Goal: Task Accomplishment & Management: Manage account settings

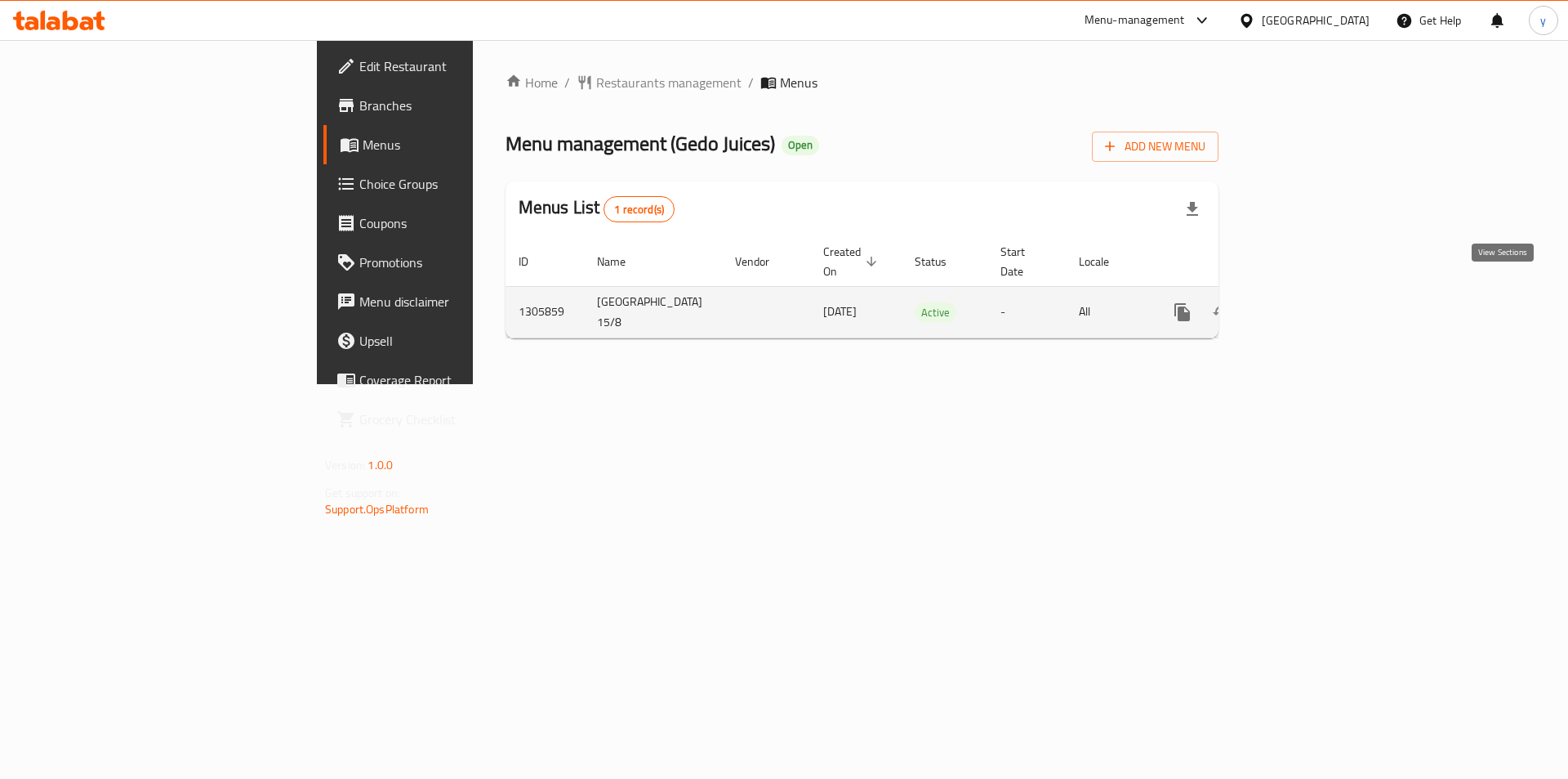
click at [1310, 302] on icon "enhanced table" at bounding box center [1301, 312] width 20 height 20
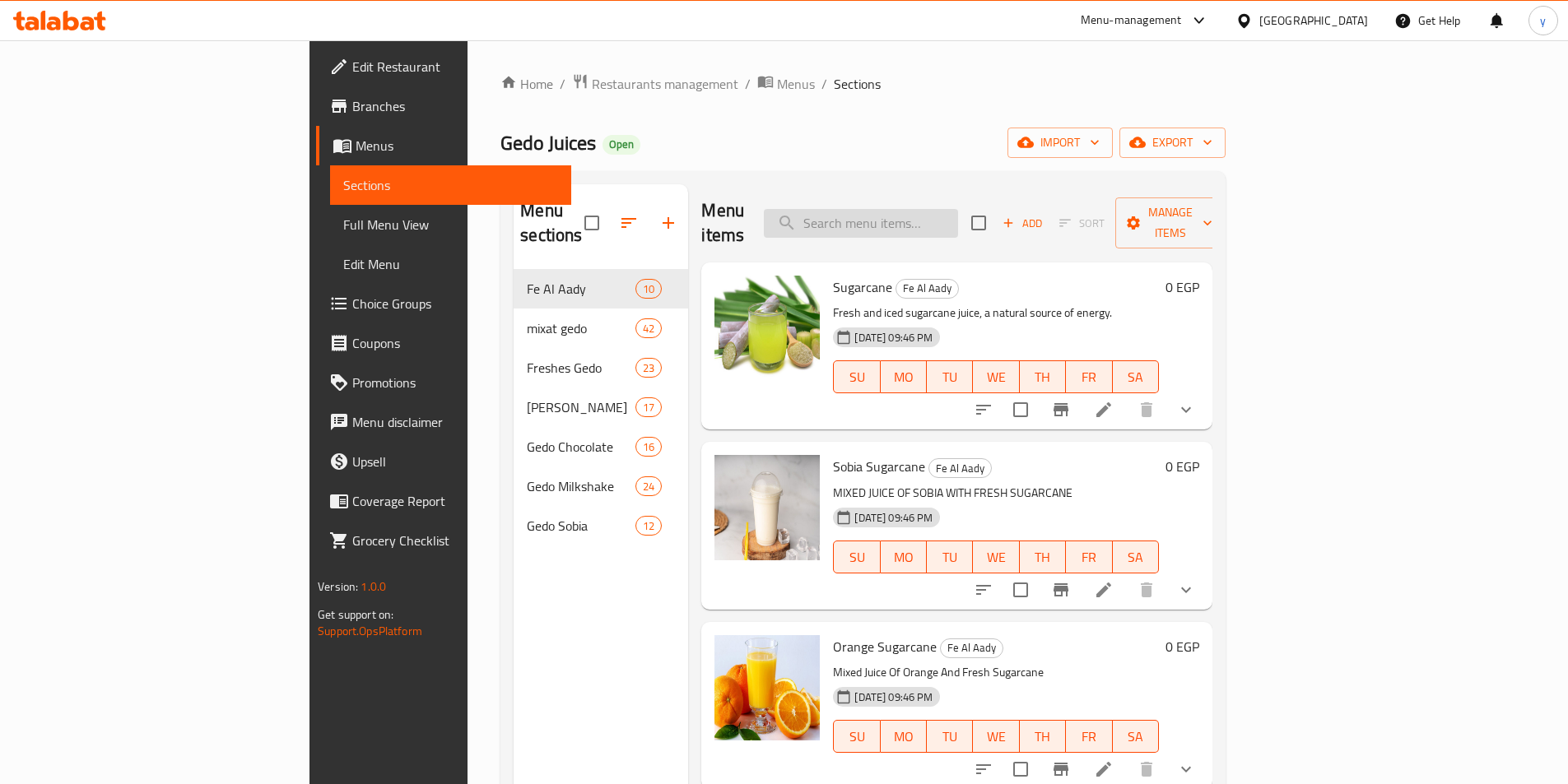
click at [958, 213] on input "search" at bounding box center [861, 223] width 194 height 28
paste input "Orange Sugarcane"
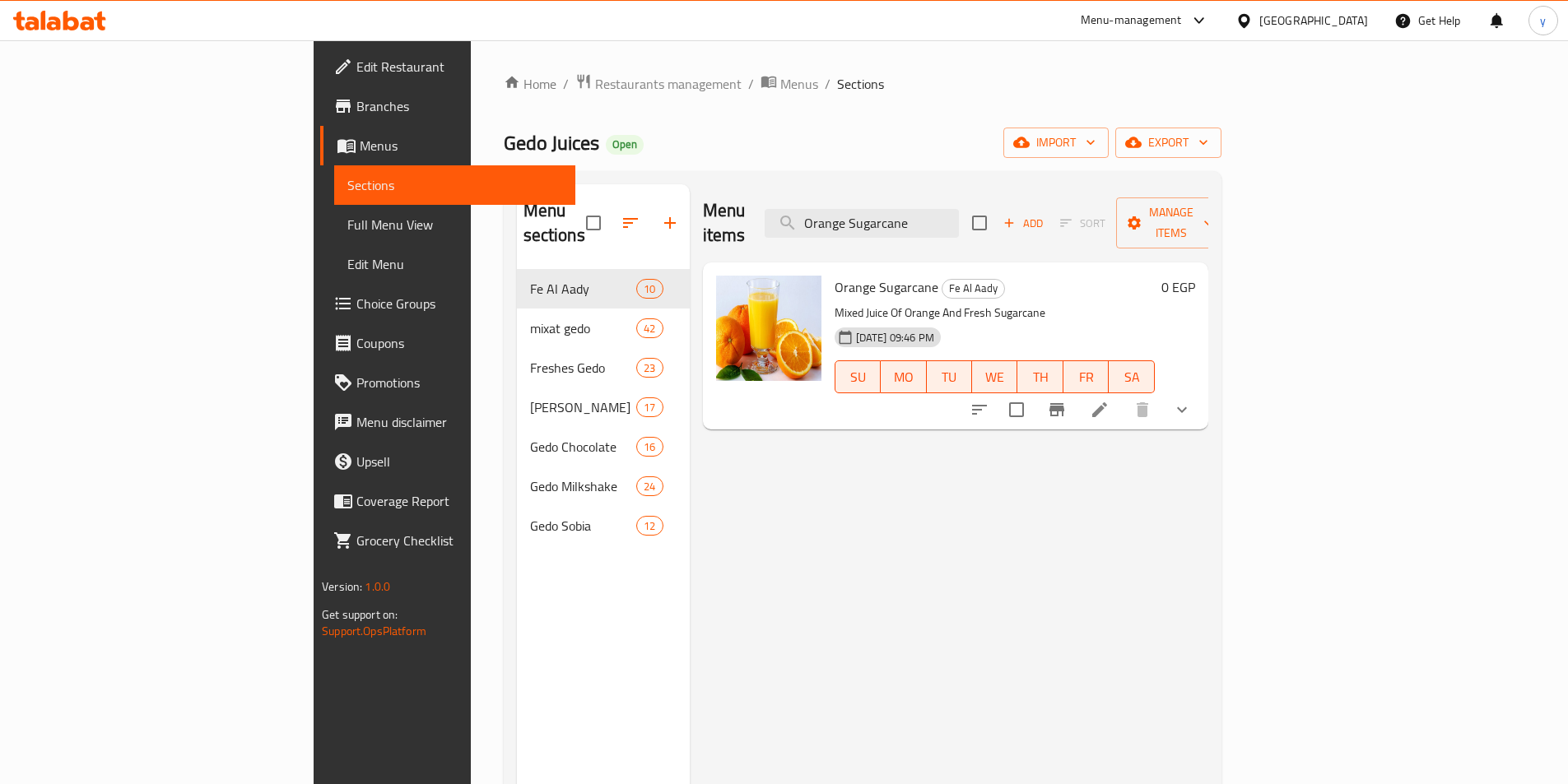
type input "Orange Sugarcane"
click at [1109, 399] on icon at bounding box center [1100, 409] width 20 height 20
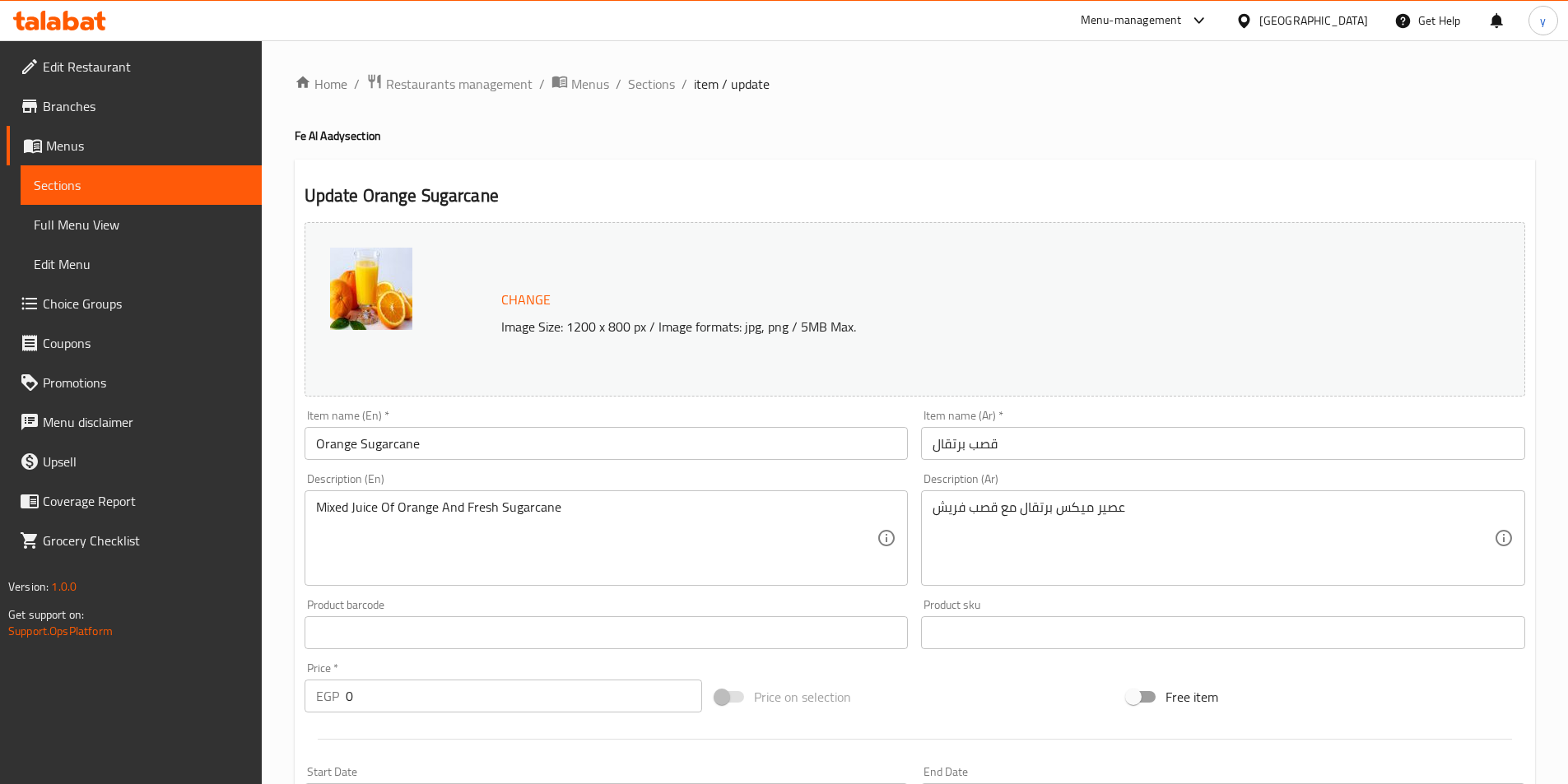
click at [665, 126] on div "Home / Restaurants management / Menus / Sections / item / update Fe Al Aady sec…" at bounding box center [914, 631] width 1240 height 1116
click at [609, 160] on div "Update Orange Sugarcane Change Image Size: 1200 x 800 px / Image formats: jpg, …" at bounding box center [914, 668] width 1240 height 1018
click at [420, 77] on span "Restaurants management" at bounding box center [459, 84] width 147 height 20
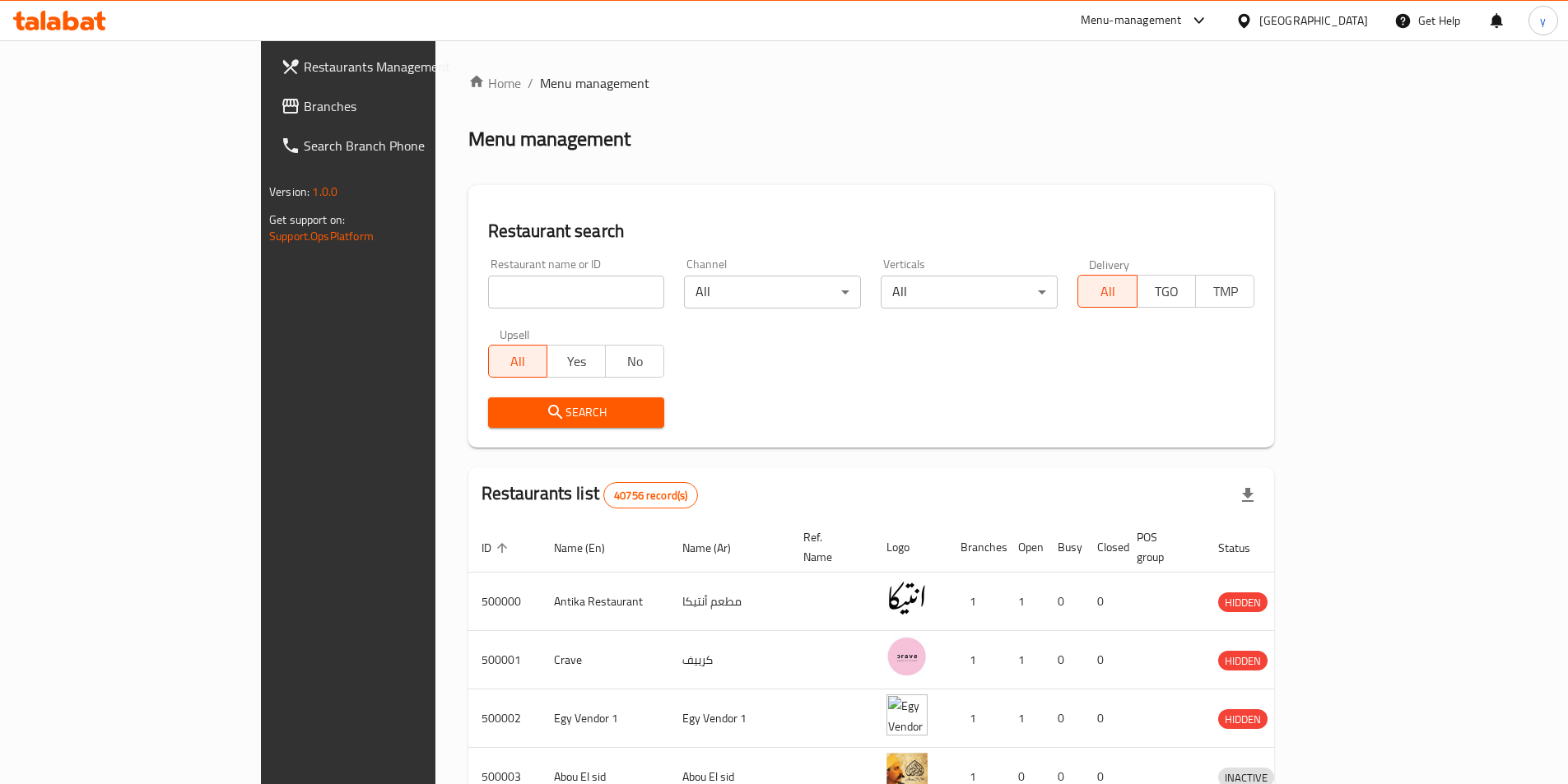
click at [261, 103] on div "Restaurants Management Branches Search Branch Phone Version: 1.0.0 Get support …" at bounding box center [784, 642] width 1047 height 1204
click at [303, 100] on span "Branches" at bounding box center [406, 106] width 205 height 20
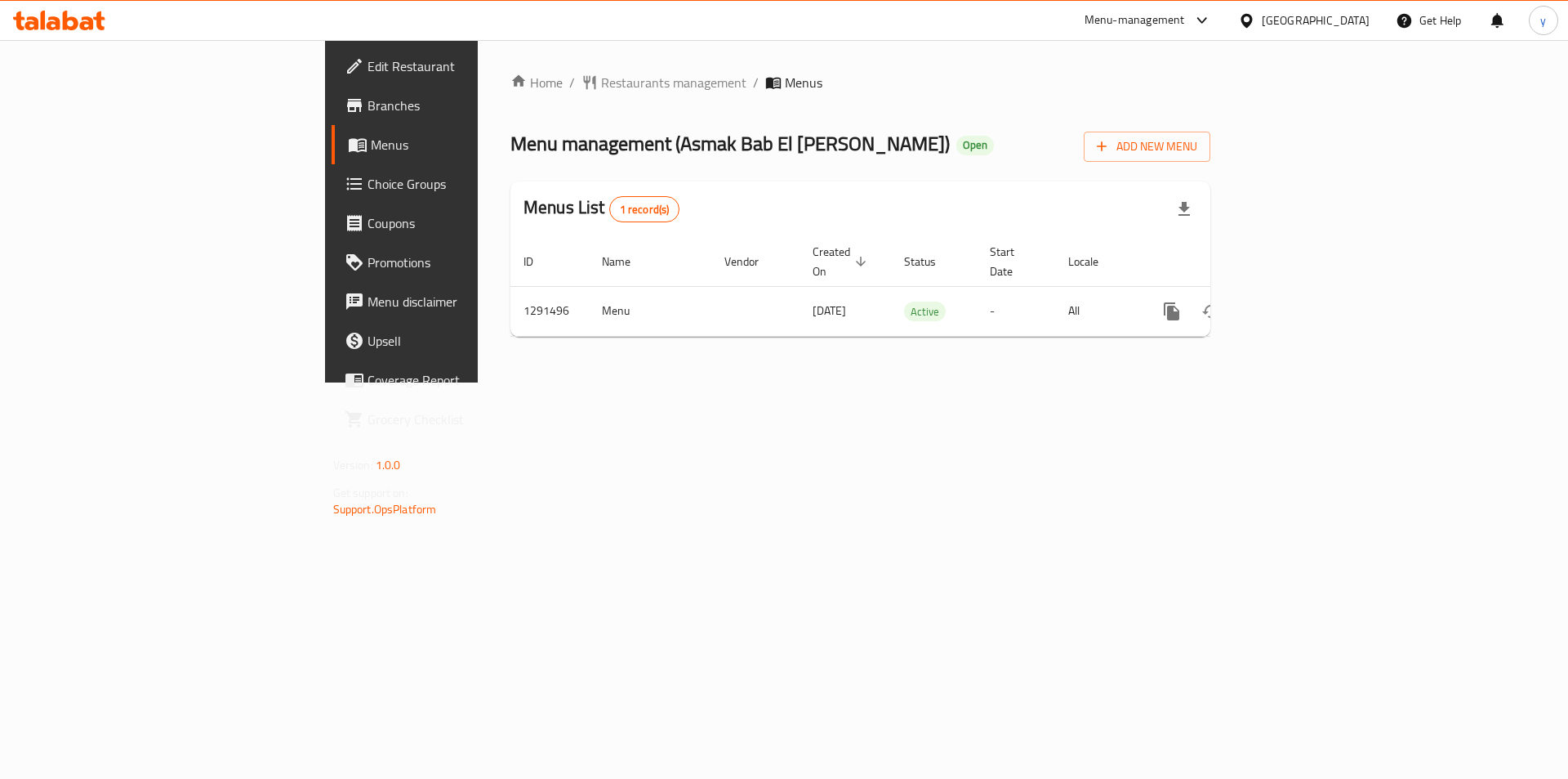
click at [332, 194] on link "Choice Groups" at bounding box center [459, 183] width 256 height 39
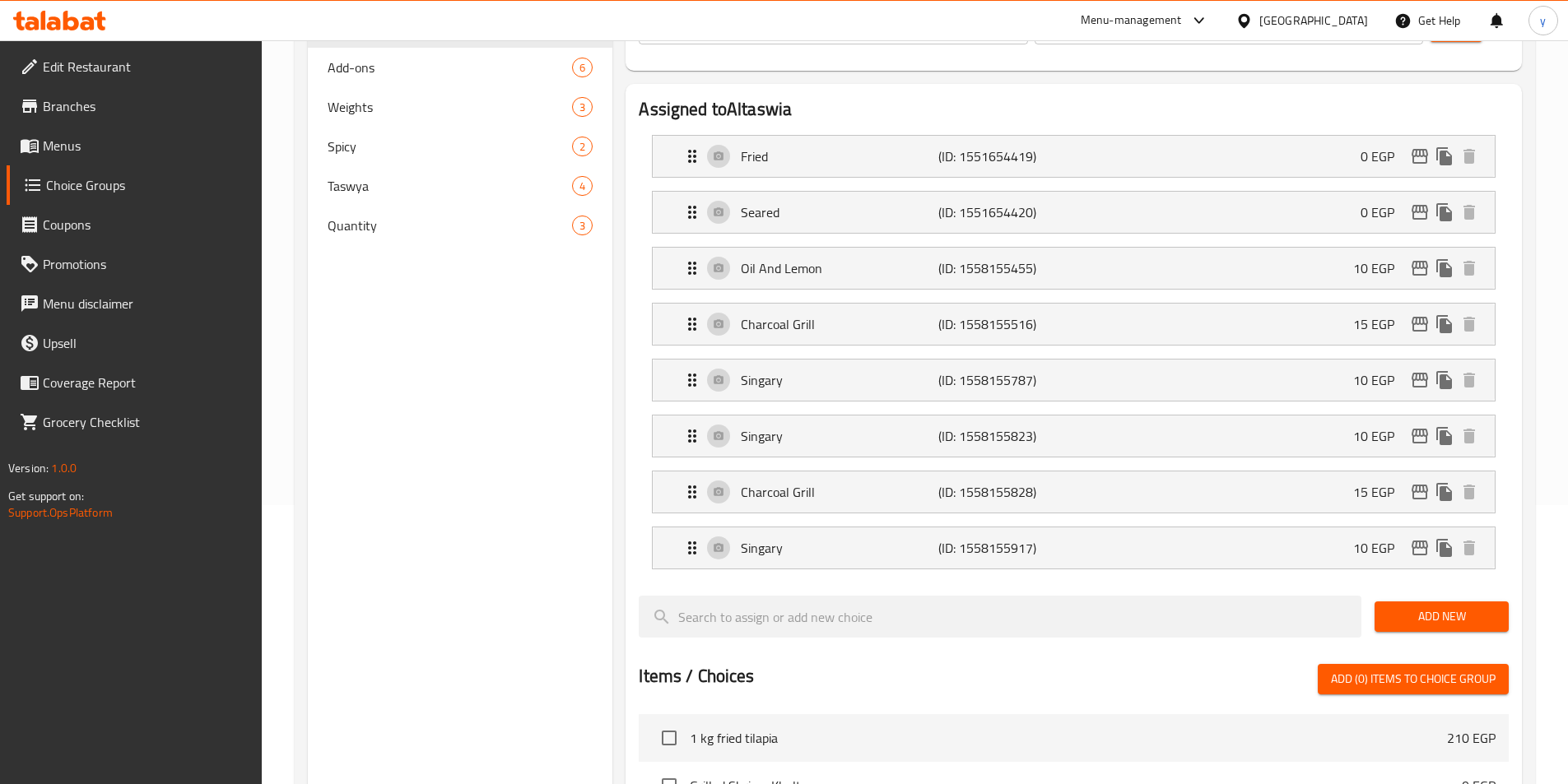
scroll to position [149, 0]
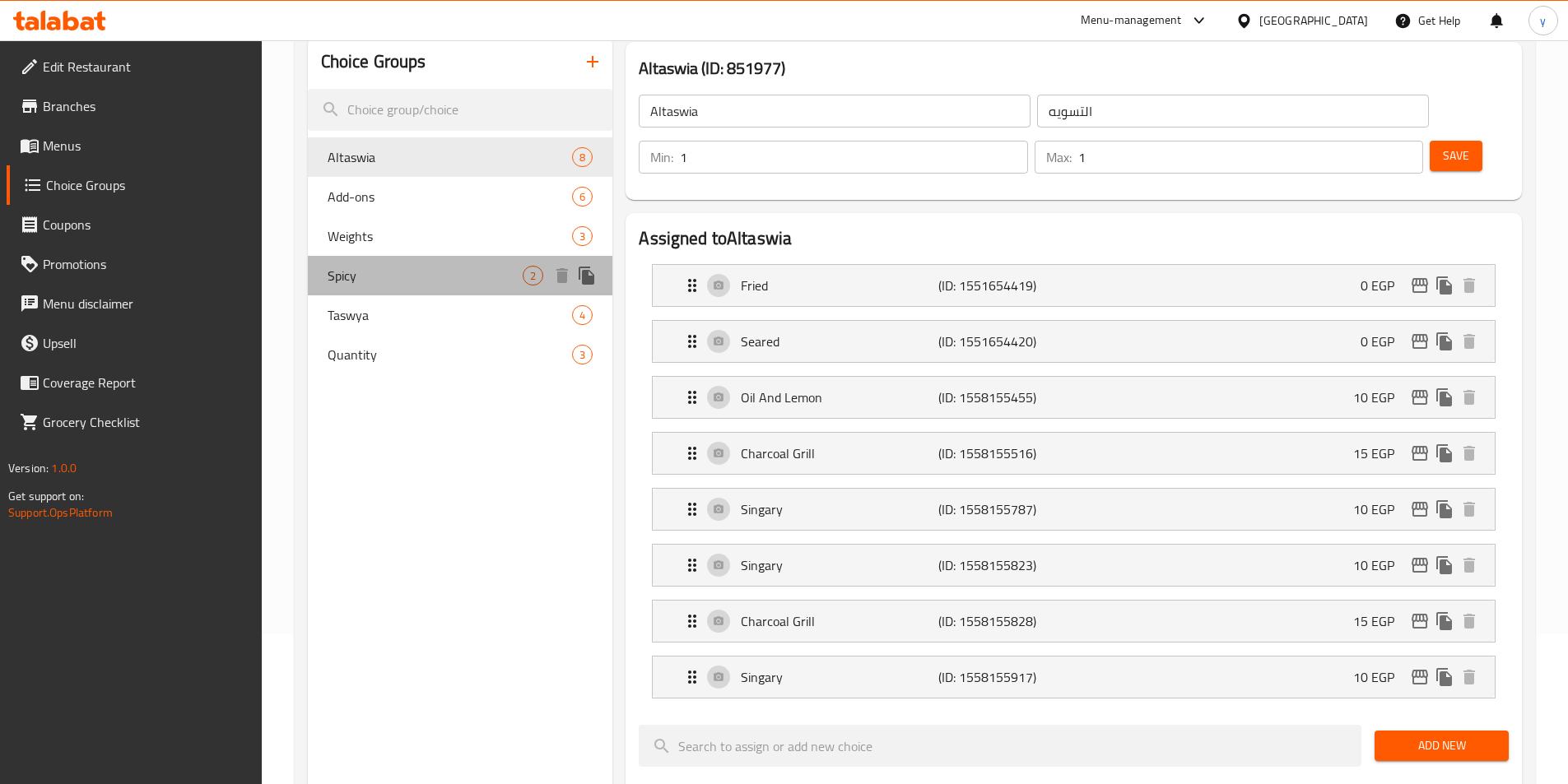
click at [351, 271] on span "Spicy" at bounding box center [425, 276] width 196 height 20
type input "Spicy"
type input "اسبايسي"
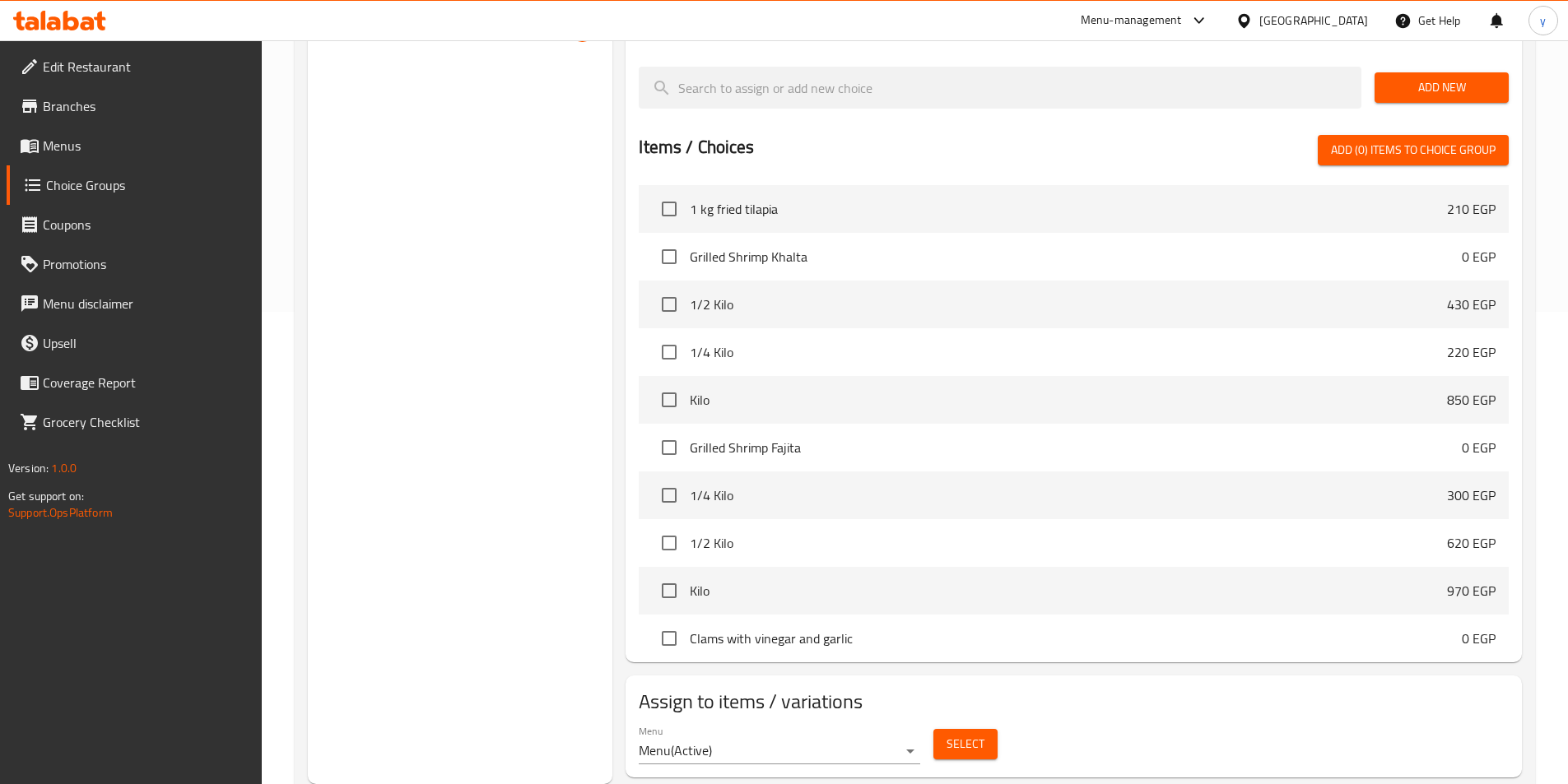
scroll to position [0, 0]
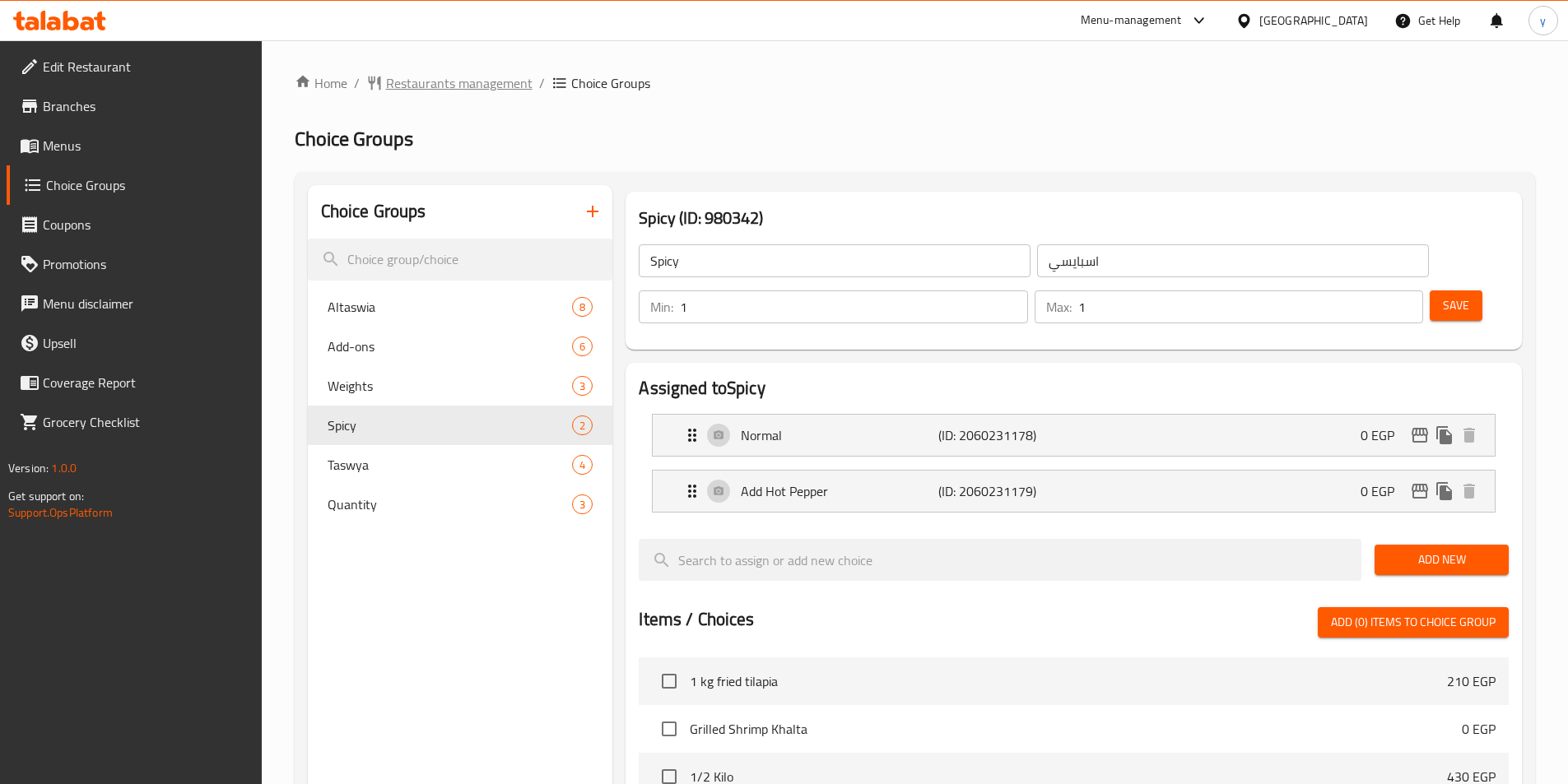
click at [411, 87] on span "Restaurants management" at bounding box center [459, 83] width 147 height 20
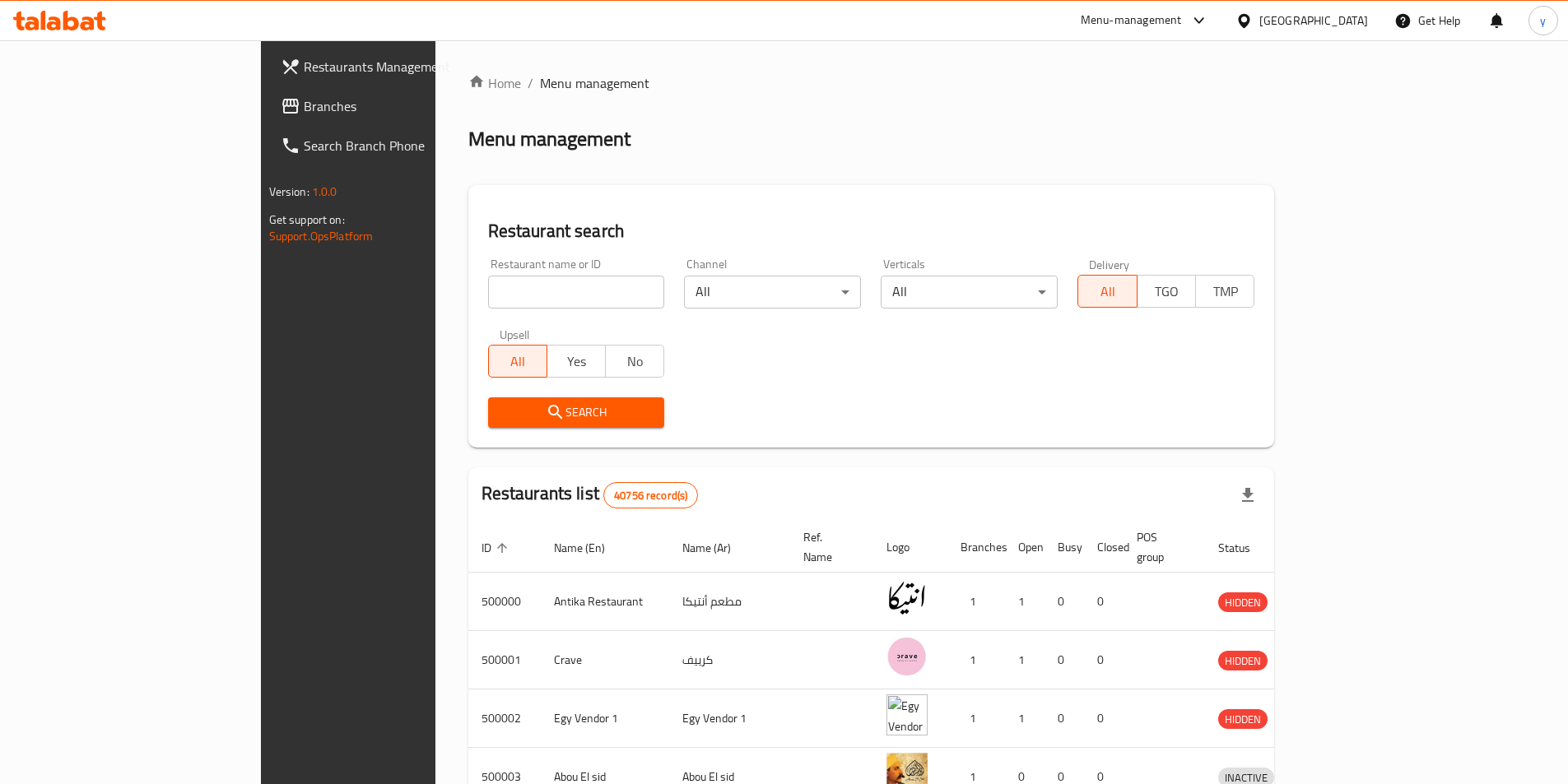
click at [261, 112] on div "Restaurants Management Branches Search Branch Phone Version: 1.0.0 Get support …" at bounding box center [784, 642] width 1047 height 1204
click at [303, 112] on span "Branches" at bounding box center [406, 106] width 205 height 20
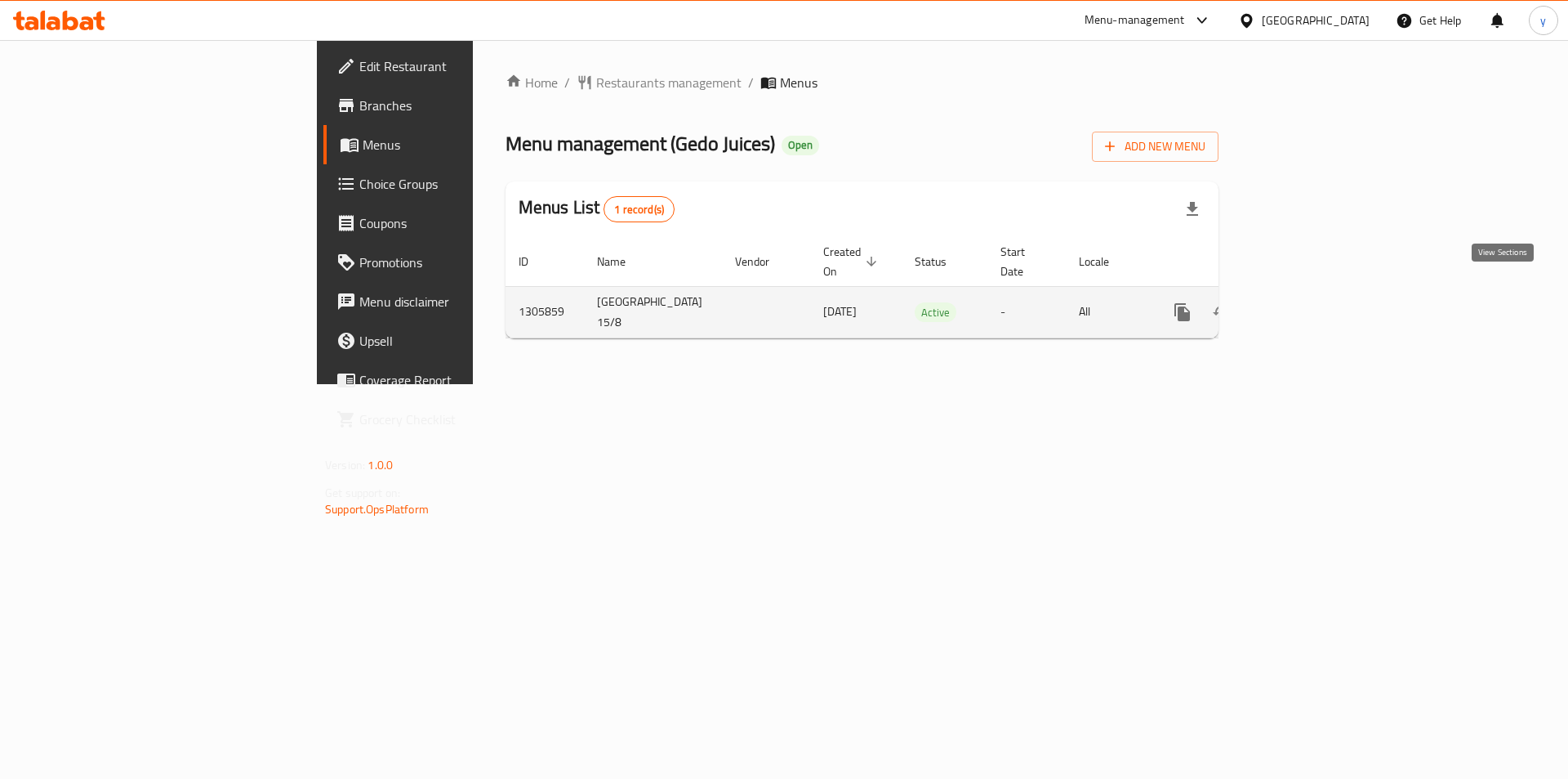
click at [1310, 302] on icon "enhanced table" at bounding box center [1301, 312] width 20 height 20
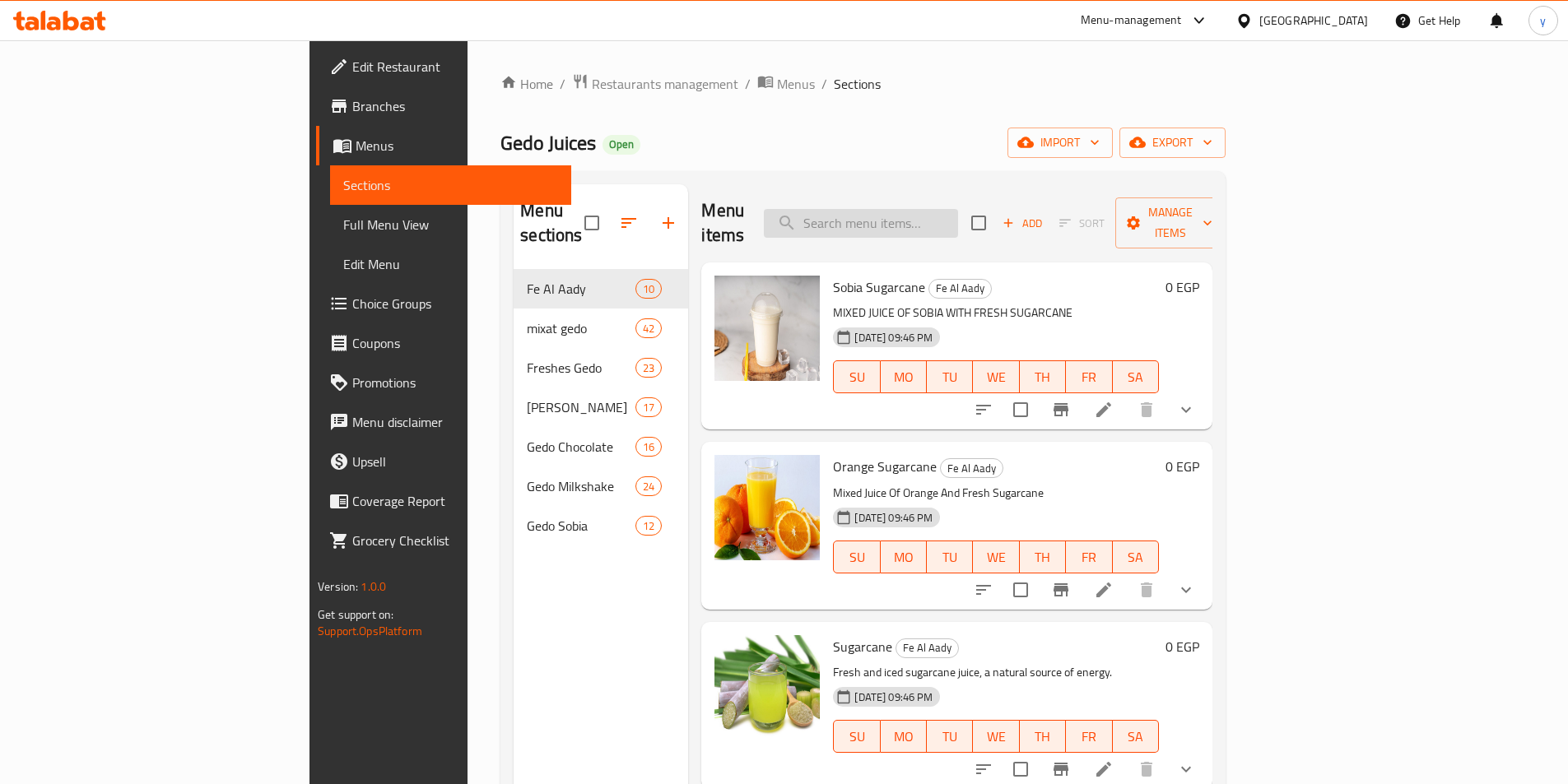
click at [958, 213] on input "search" at bounding box center [861, 223] width 194 height 28
paste input "Jujube"
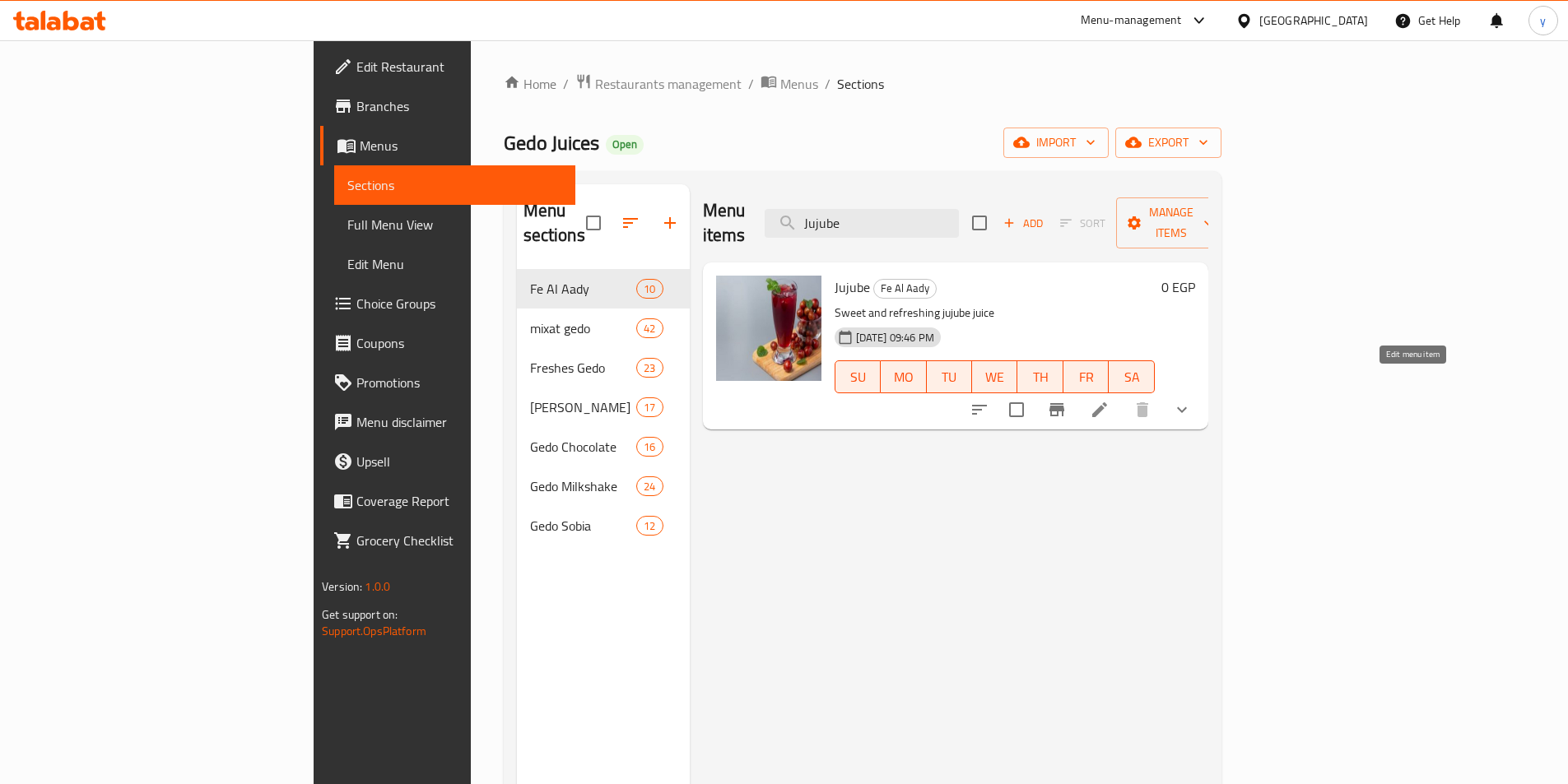
type input "Jujube"
click at [1109, 399] on icon at bounding box center [1100, 409] width 20 height 20
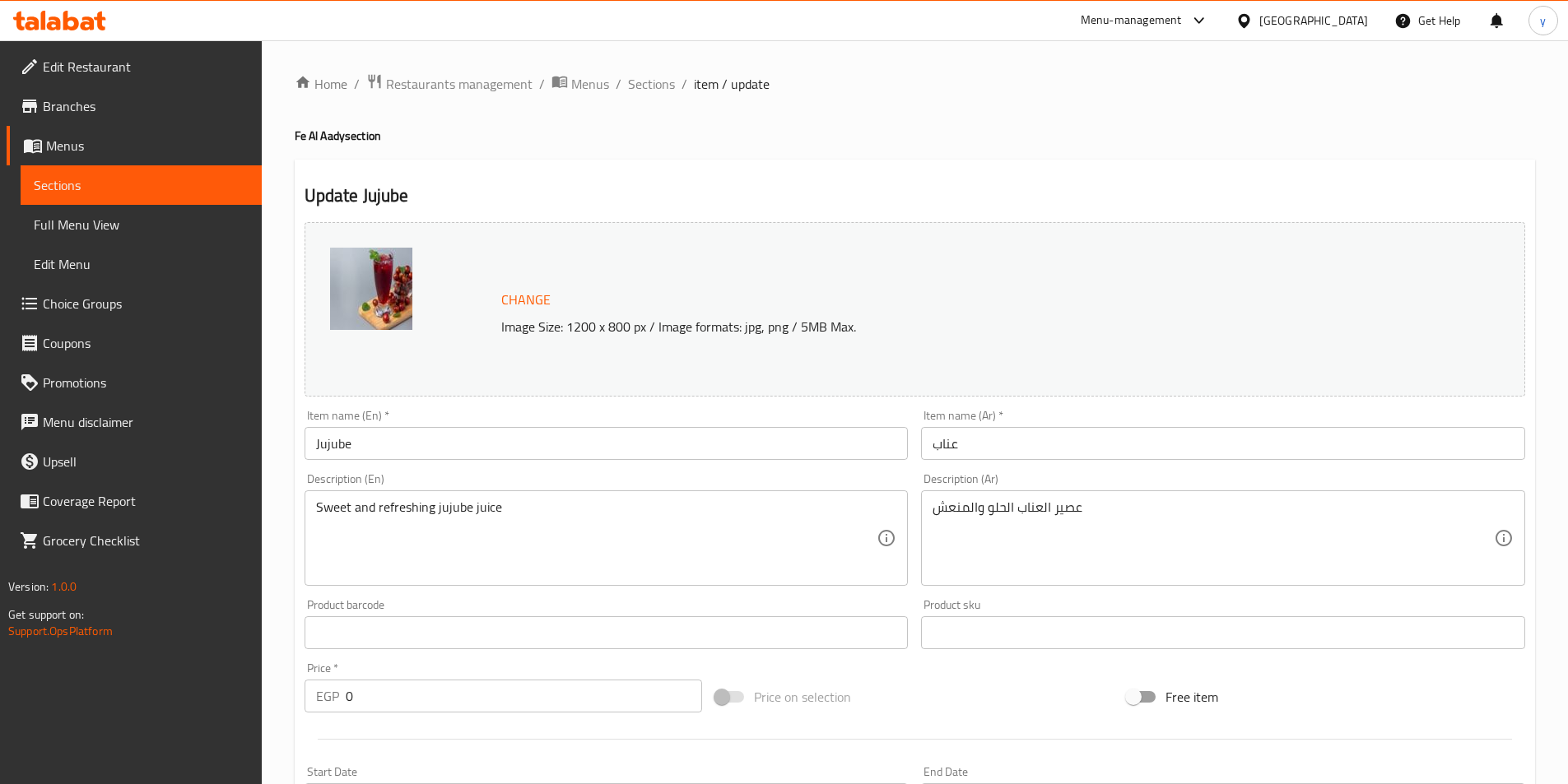
click at [548, 140] on h4 "Fe Al Aady section" at bounding box center [914, 136] width 1240 height 16
click at [475, 93] on span "Restaurants management" at bounding box center [459, 84] width 147 height 20
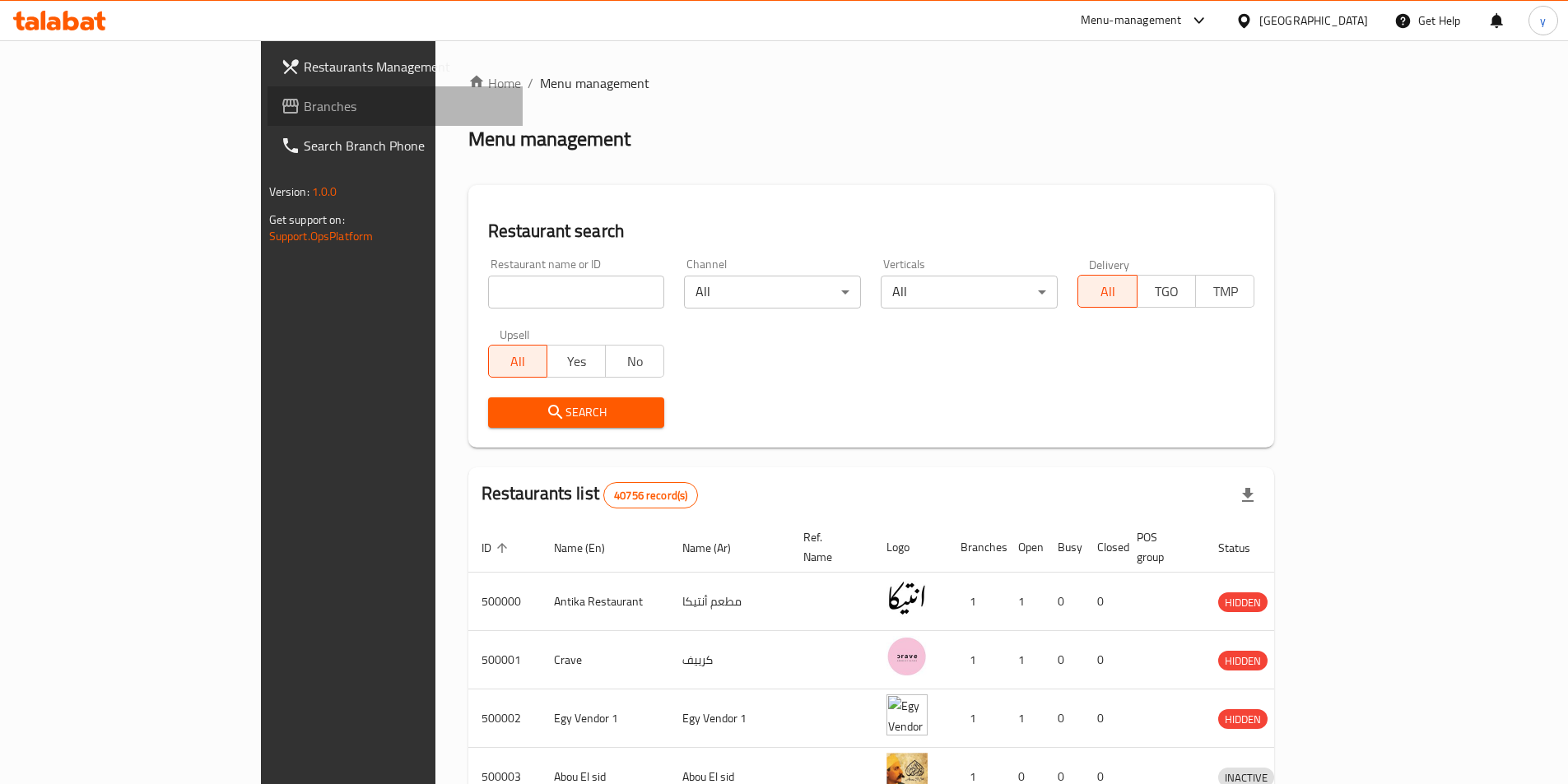
drag, startPoint x: 114, startPoint y: 112, endPoint x: 80, endPoint y: 111, distance: 34.0
click at [303, 112] on span "Branches" at bounding box center [406, 106] width 205 height 20
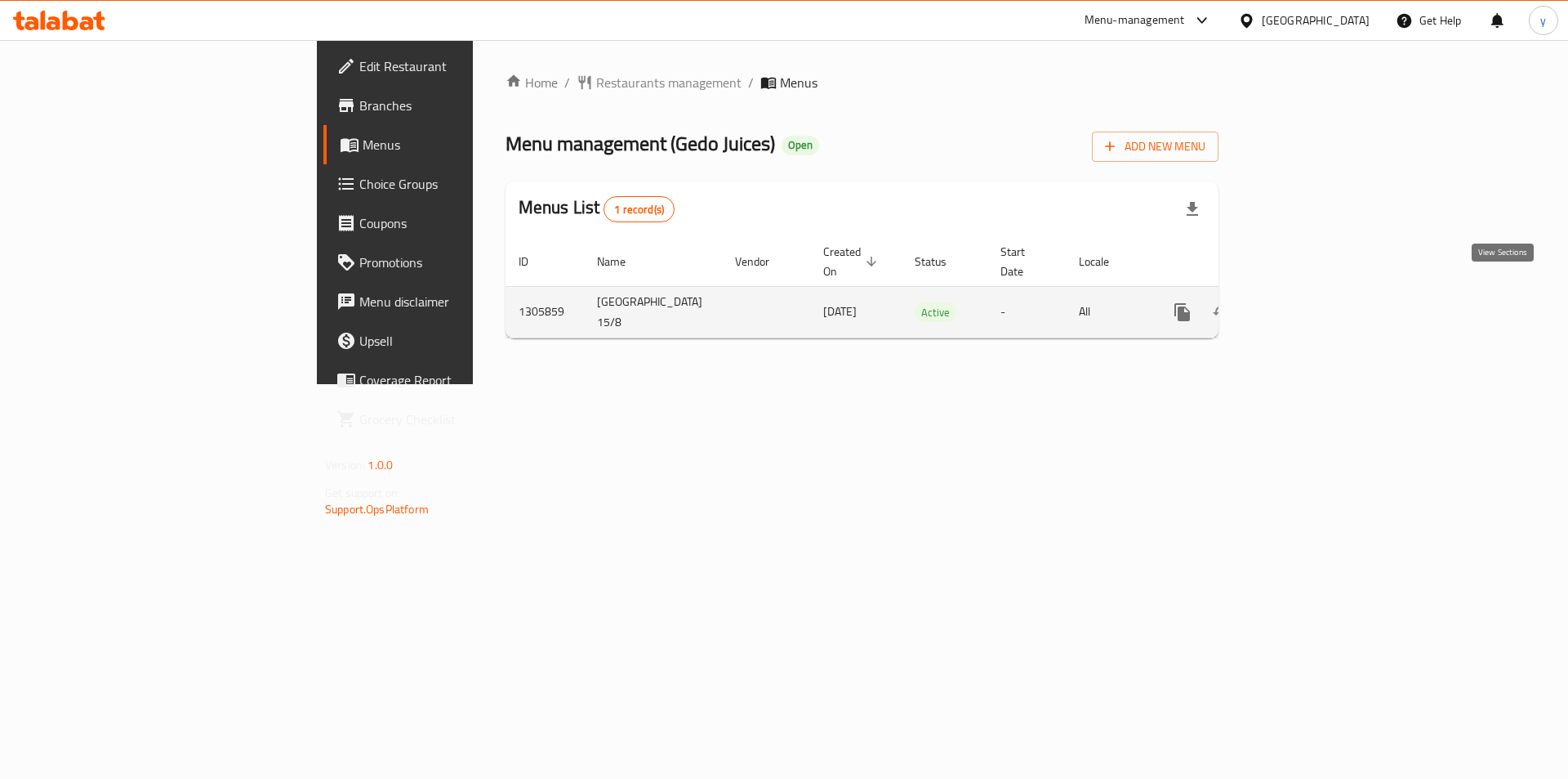
click at [1310, 302] on icon "enhanced table" at bounding box center [1301, 312] width 20 height 20
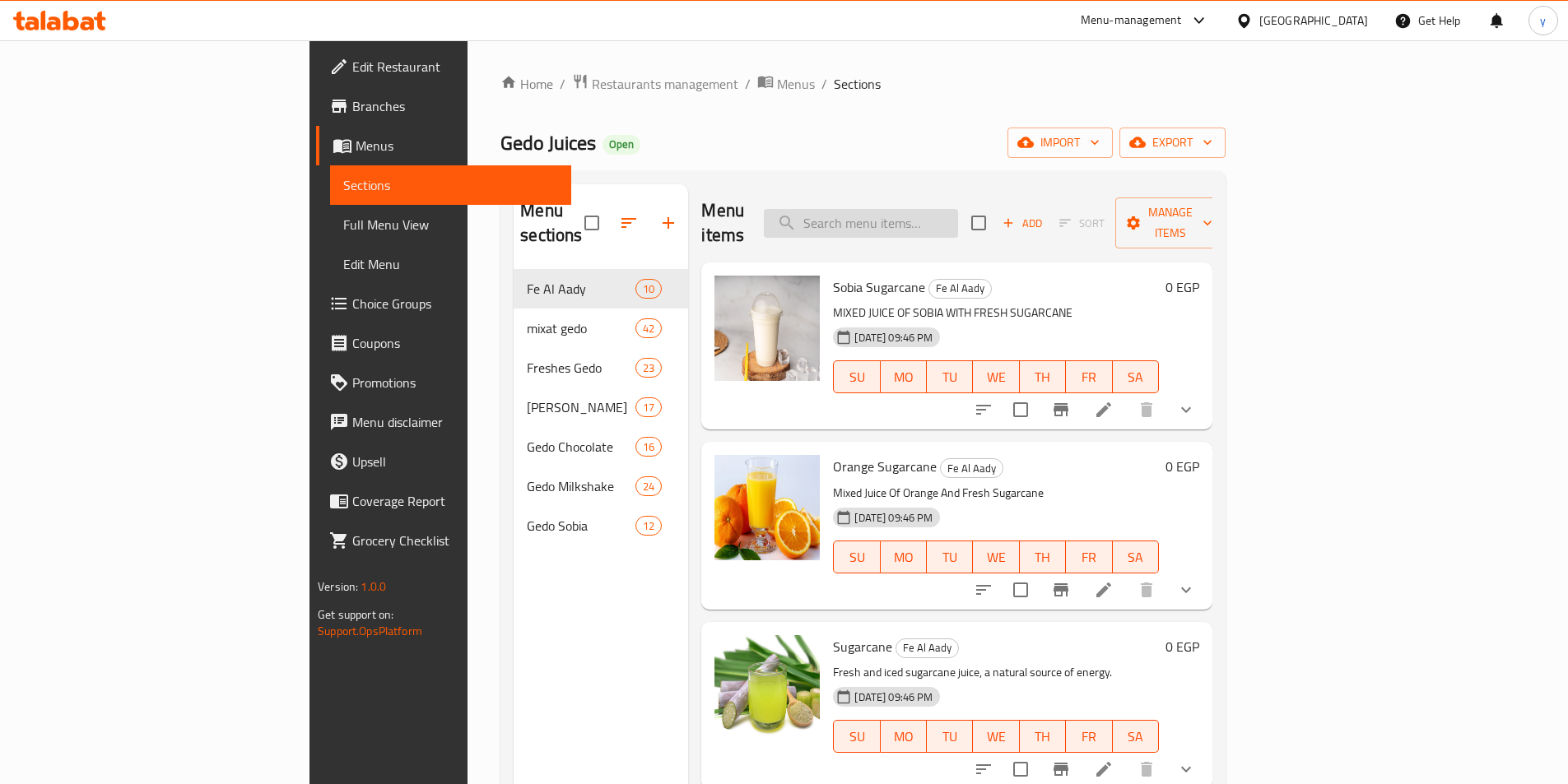
click at [958, 209] on input "search" at bounding box center [861, 223] width 194 height 28
paste input "Peanut [DEMOGRAPHIC_DATA] mix"
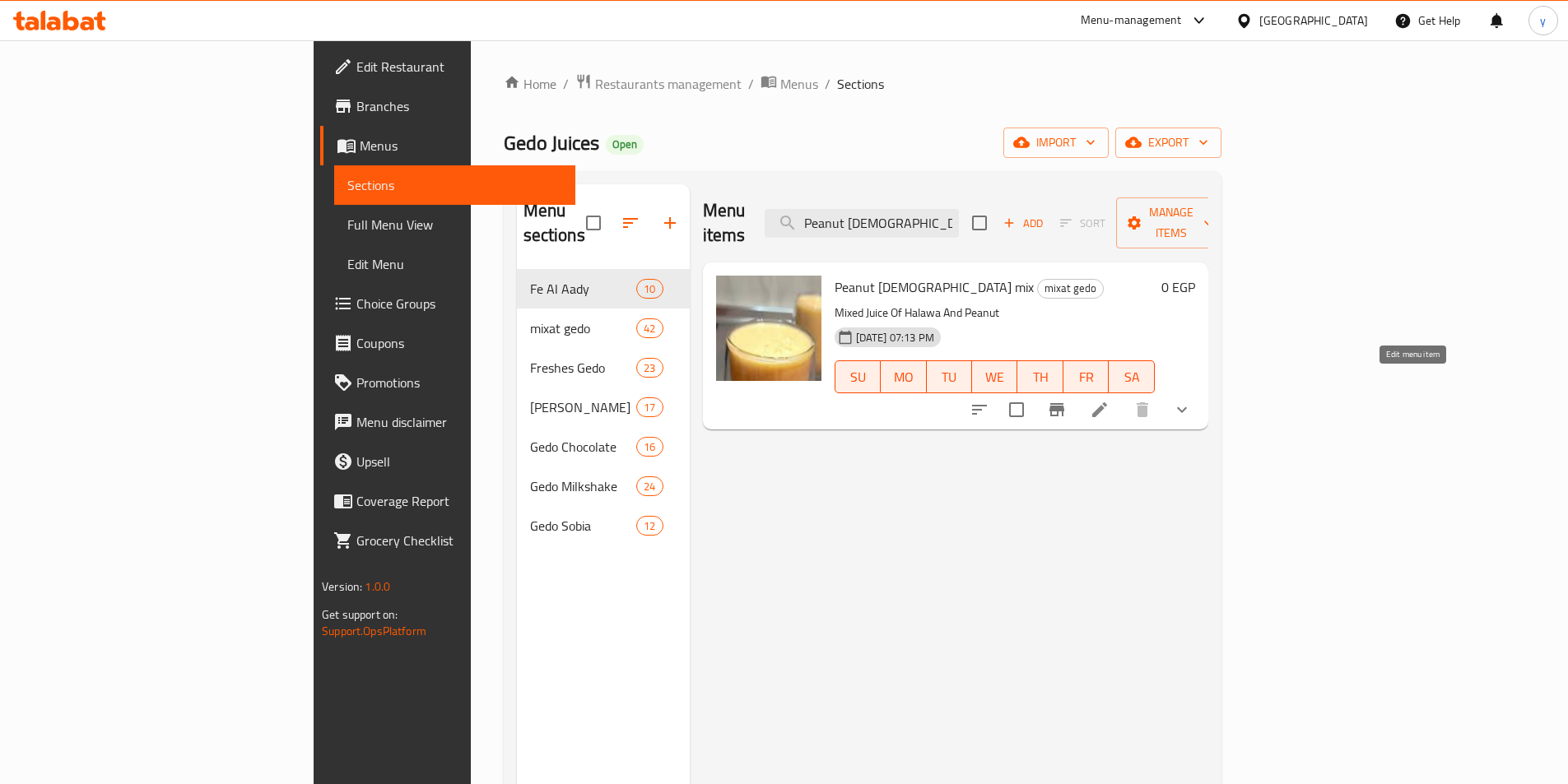
type input "Peanut [DEMOGRAPHIC_DATA] mix"
click at [1107, 402] on icon at bounding box center [1100, 409] width 15 height 15
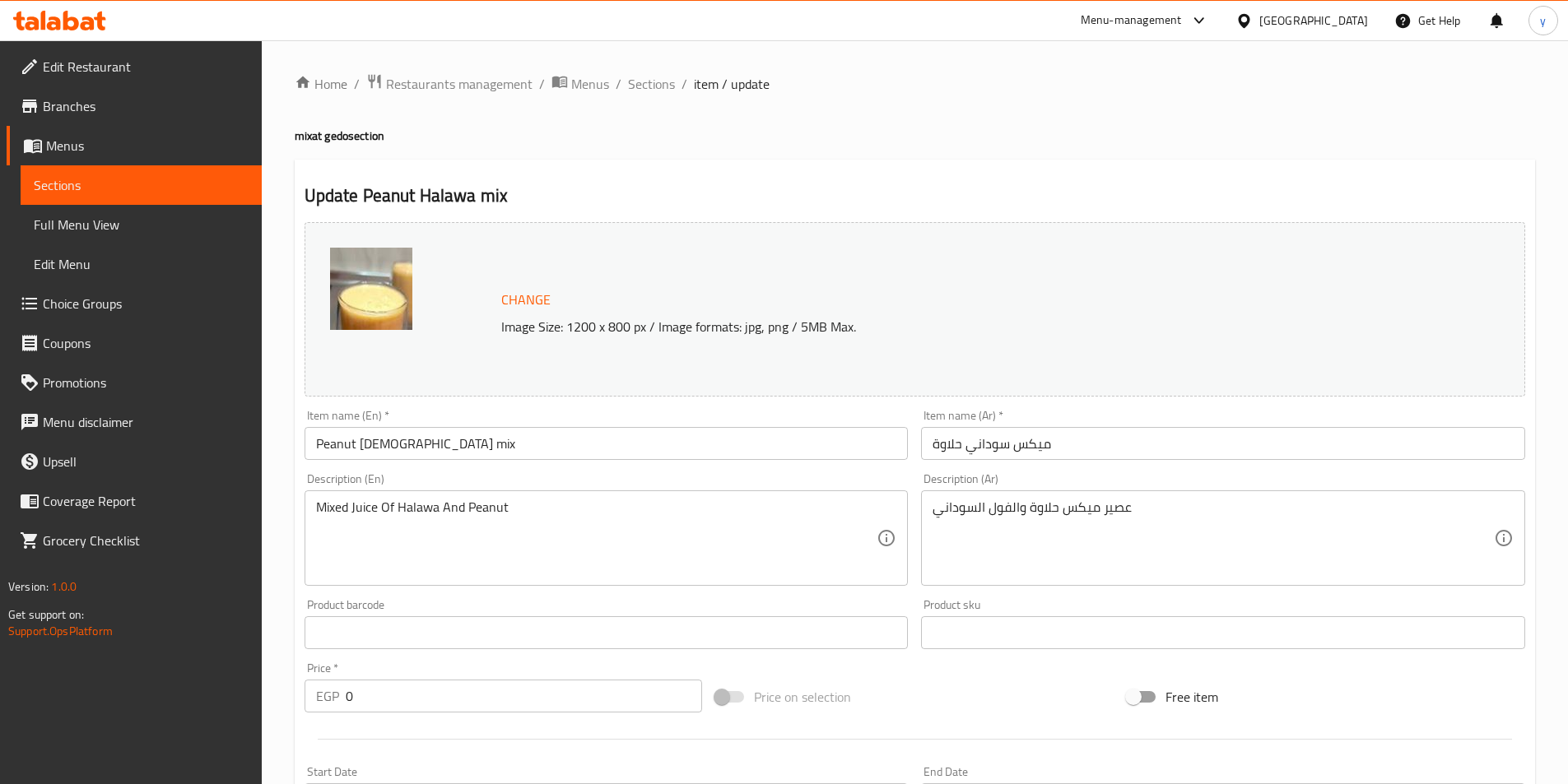
click at [863, 136] on h4 "mixat gedo section" at bounding box center [914, 136] width 1240 height 16
click at [592, 147] on div "Home / Restaurants management / Menus / Sections / item / update mixat gedo sec…" at bounding box center [914, 631] width 1240 height 1116
click at [425, 99] on div "Home / Restaurants management / Menus / Sections / item / update mixat gedo sec…" at bounding box center [914, 655] width 1240 height 1164
click at [424, 96] on div "Home / Restaurants management / Menus / Sections / item / update mixat gedo sec…" at bounding box center [914, 655] width 1240 height 1164
click at [424, 83] on span "Restaurants management" at bounding box center [459, 84] width 147 height 20
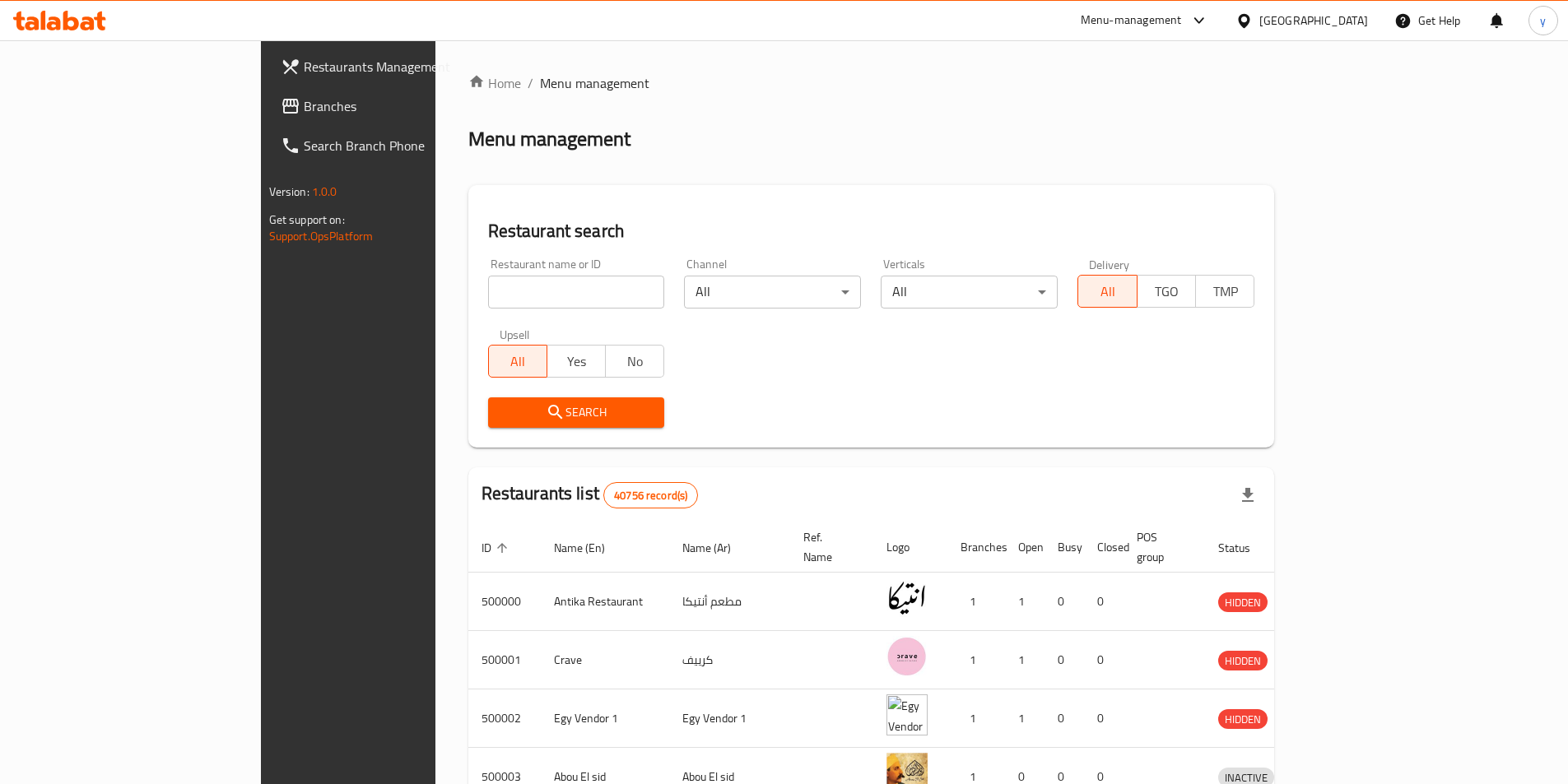
click at [268, 116] on link "Branches" at bounding box center [395, 105] width 255 height 39
